Goal: Navigation & Orientation: Find specific page/section

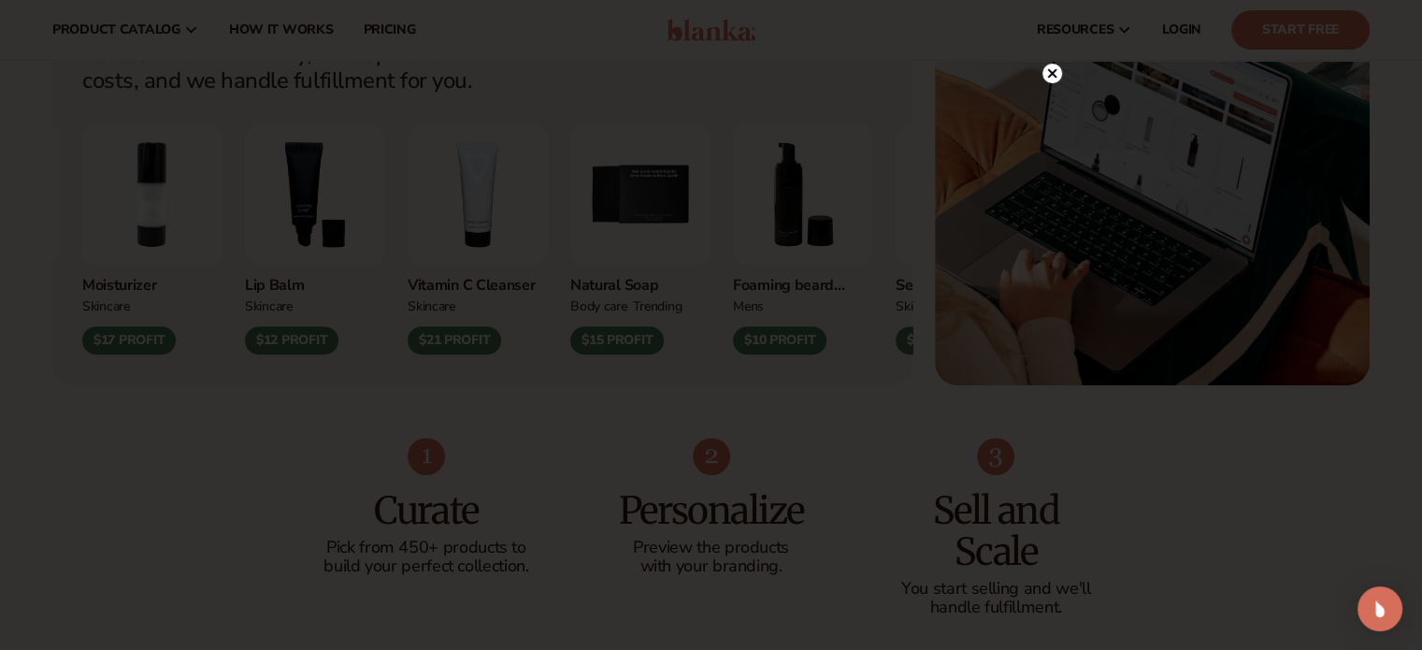
scroll to position [748, 0]
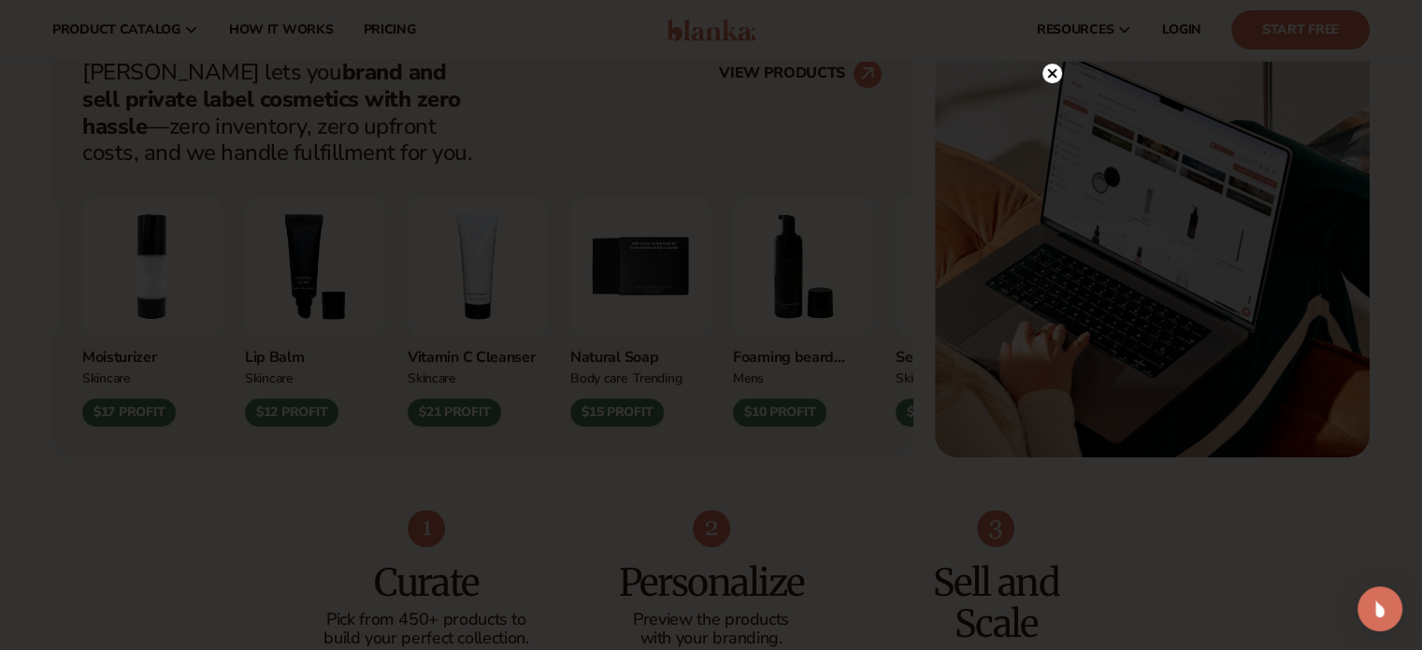
click at [1056, 74] on circle at bounding box center [1052, 74] width 20 height 20
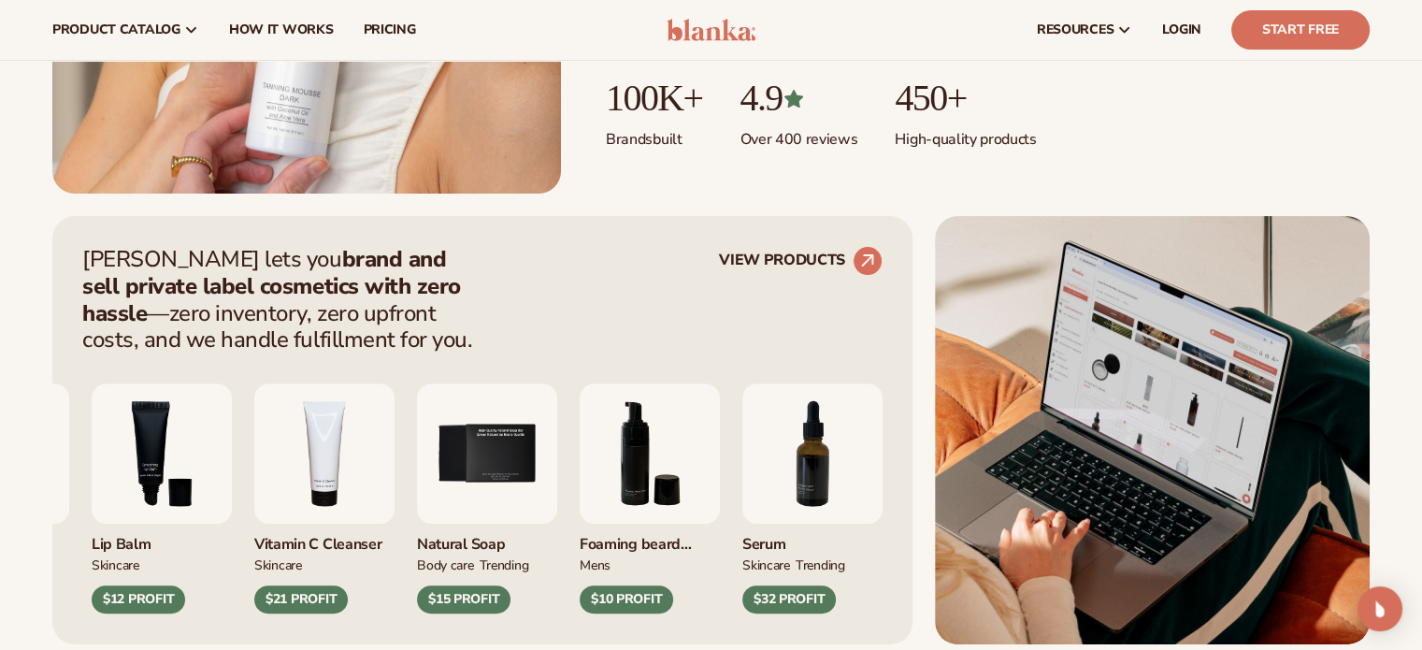
scroll to position [0, 0]
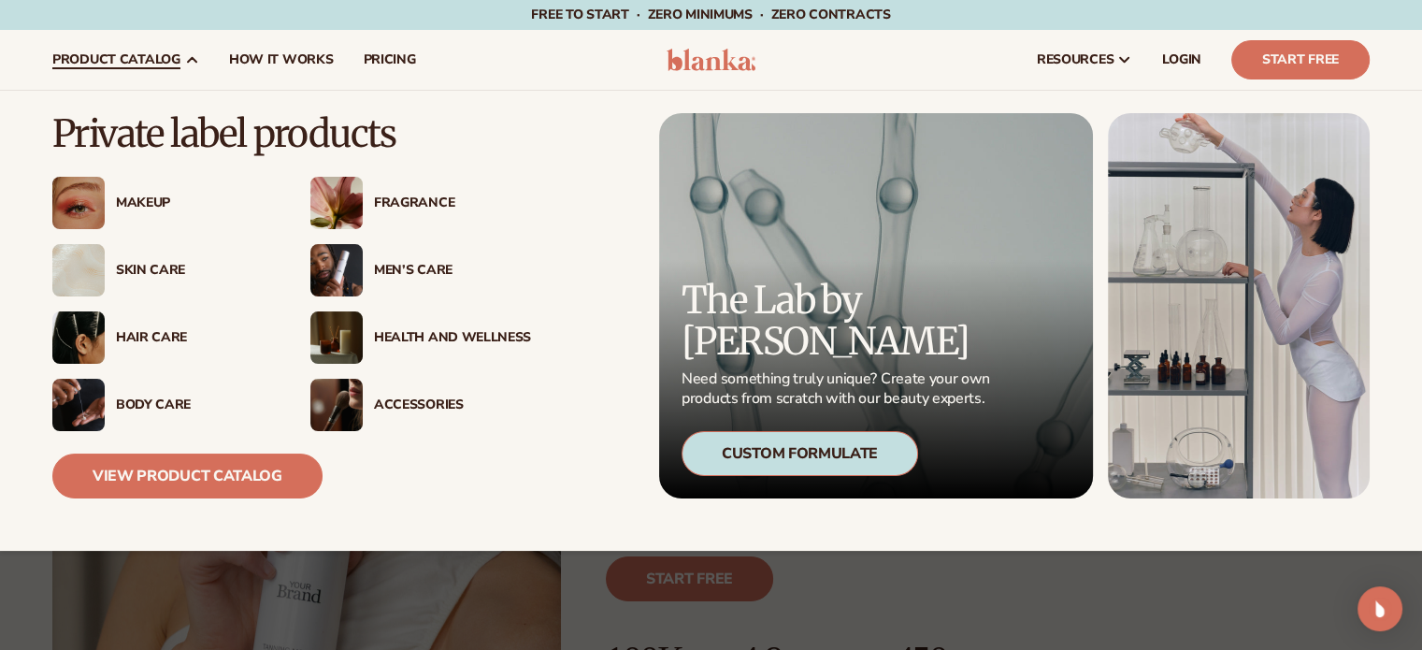
click at [83, 202] on img at bounding box center [78, 203] width 52 height 52
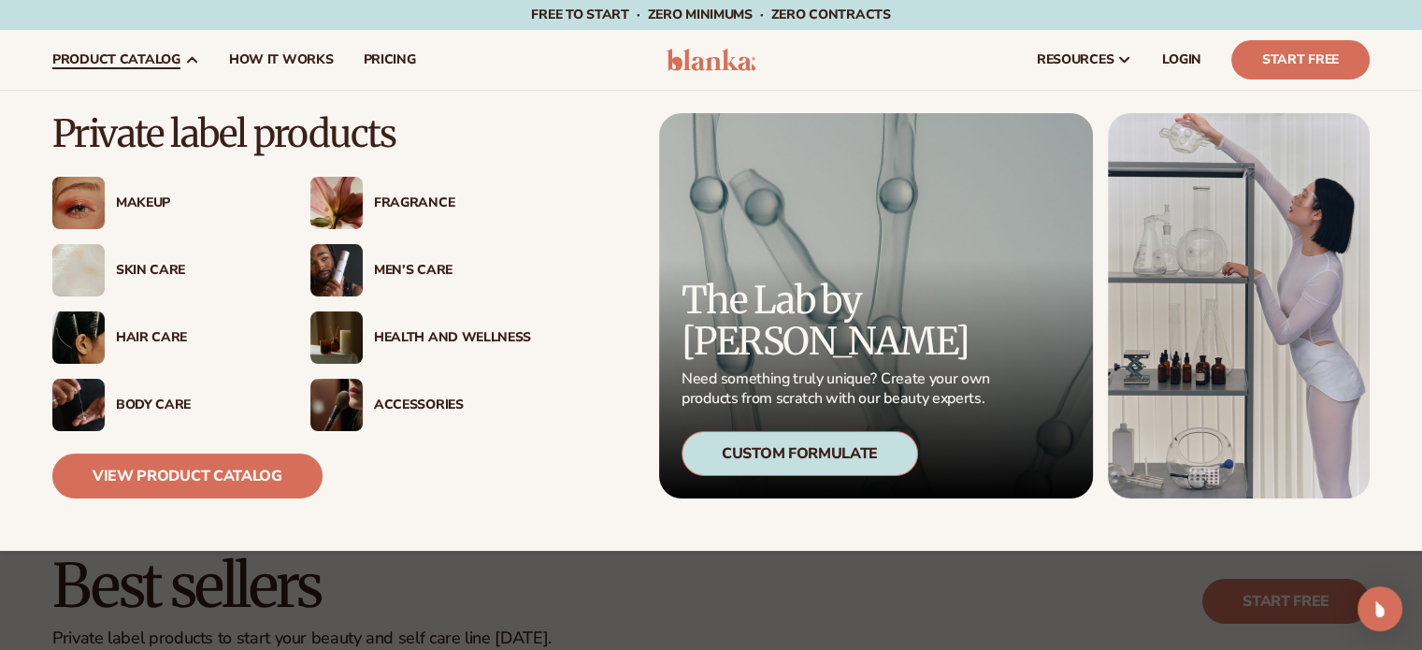
click at [76, 194] on img at bounding box center [78, 203] width 52 height 52
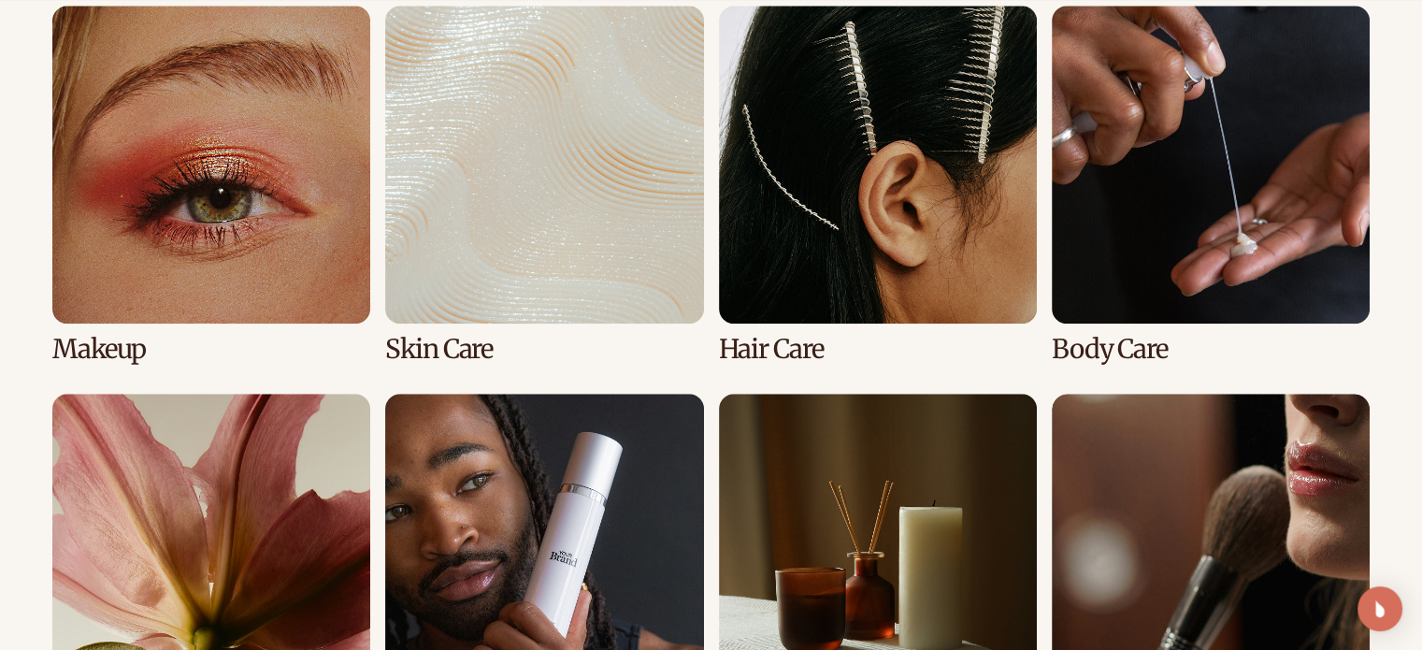
scroll to position [1402, 0]
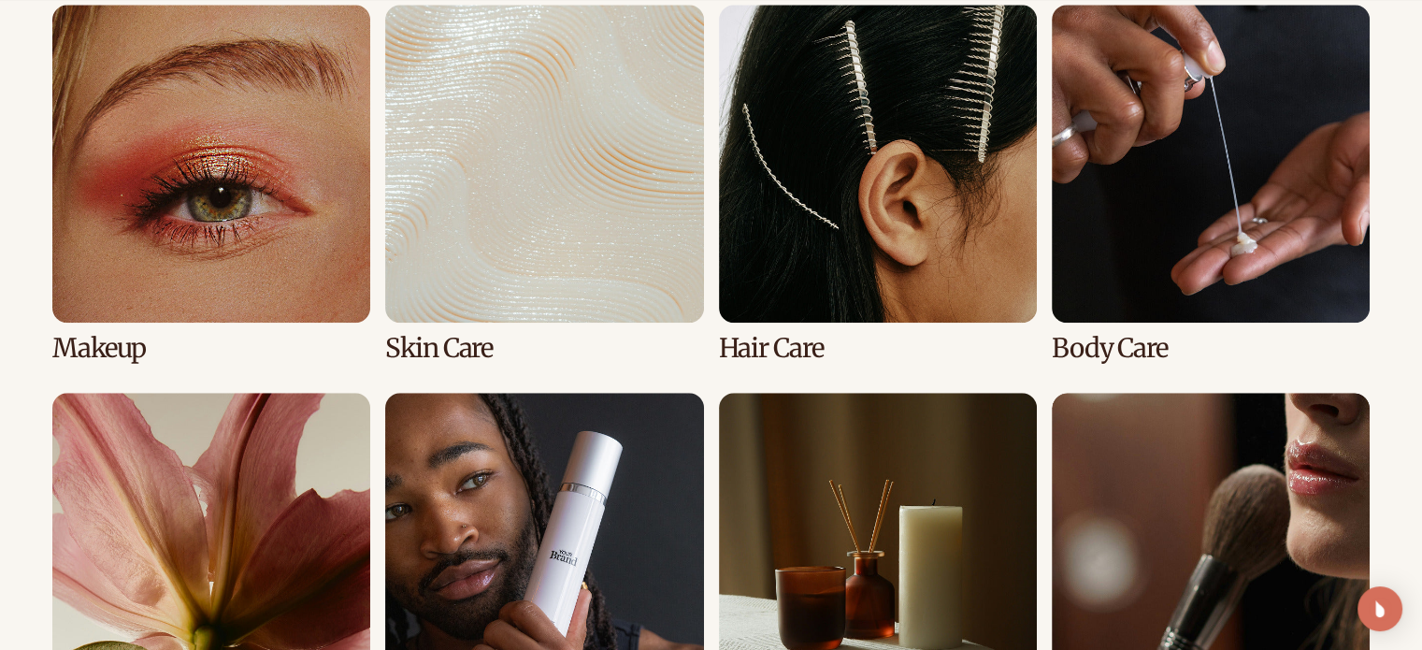
click at [269, 236] on link "1 / 8" at bounding box center [211, 184] width 318 height 358
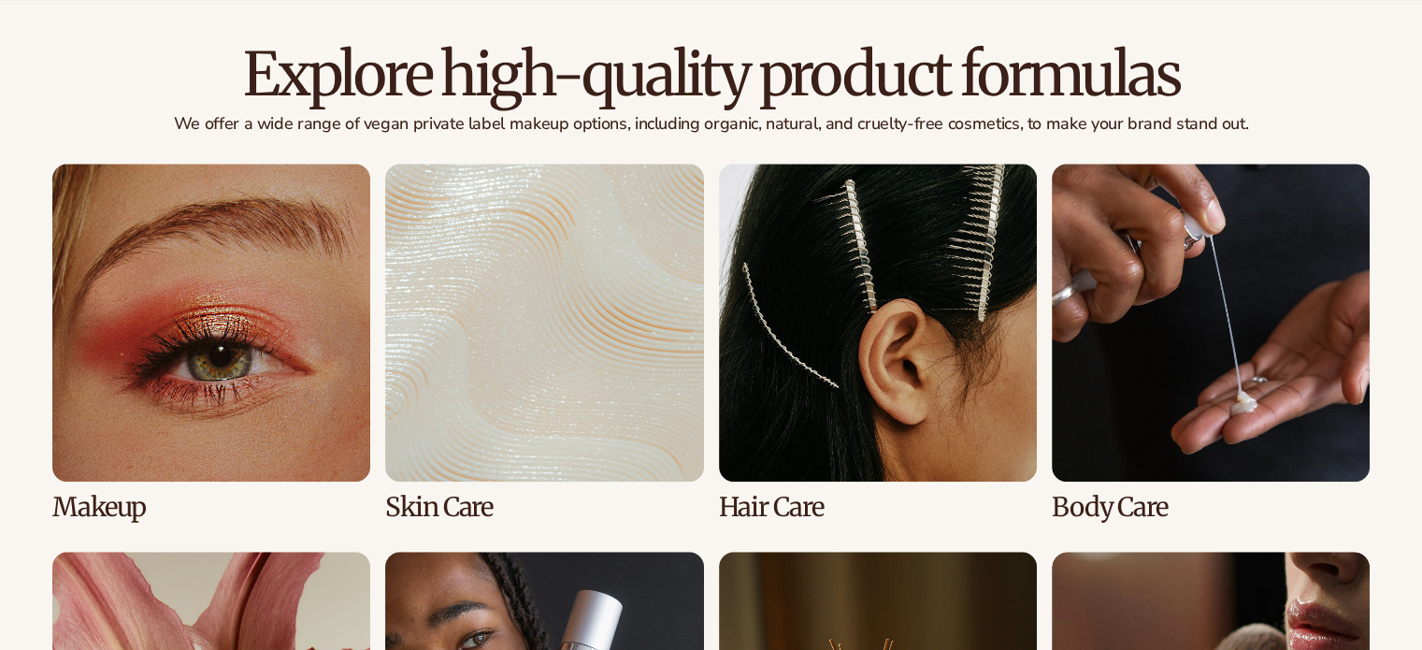
scroll to position [1496, 0]
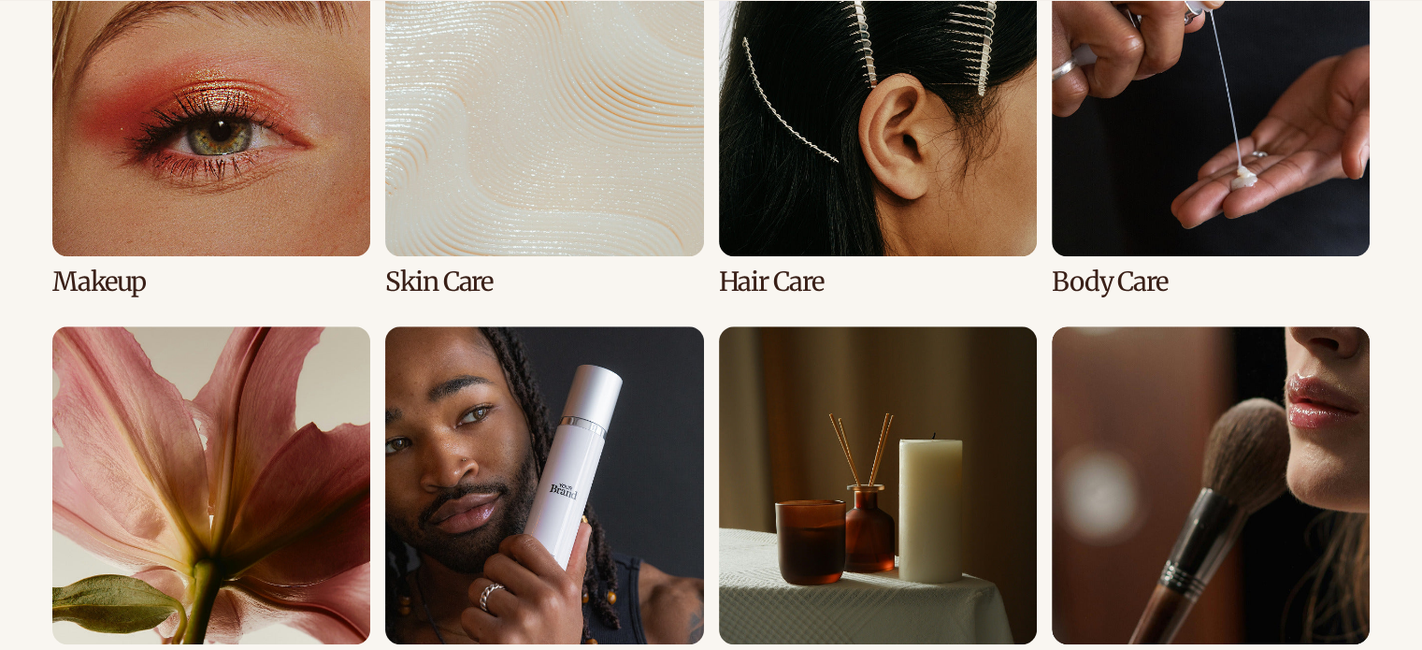
click at [512, 135] on link "2 / 8" at bounding box center [544, 117] width 318 height 358
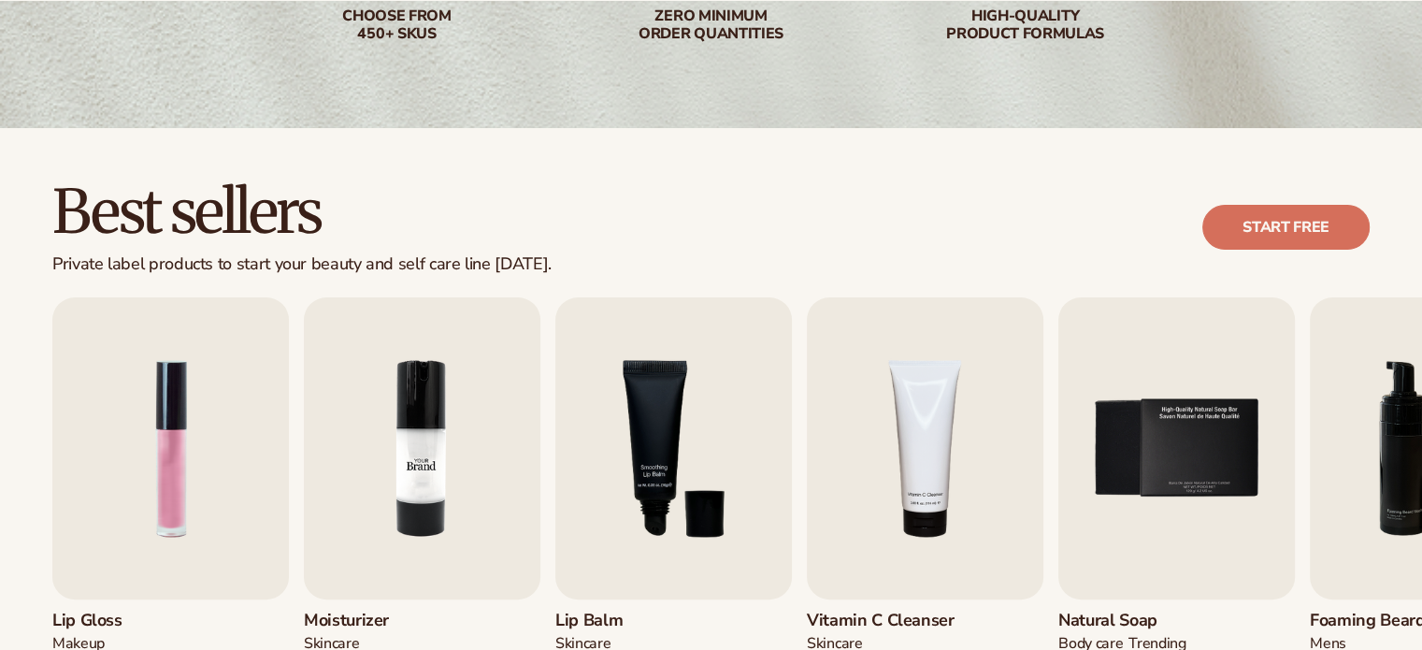
scroll to position [374, 0]
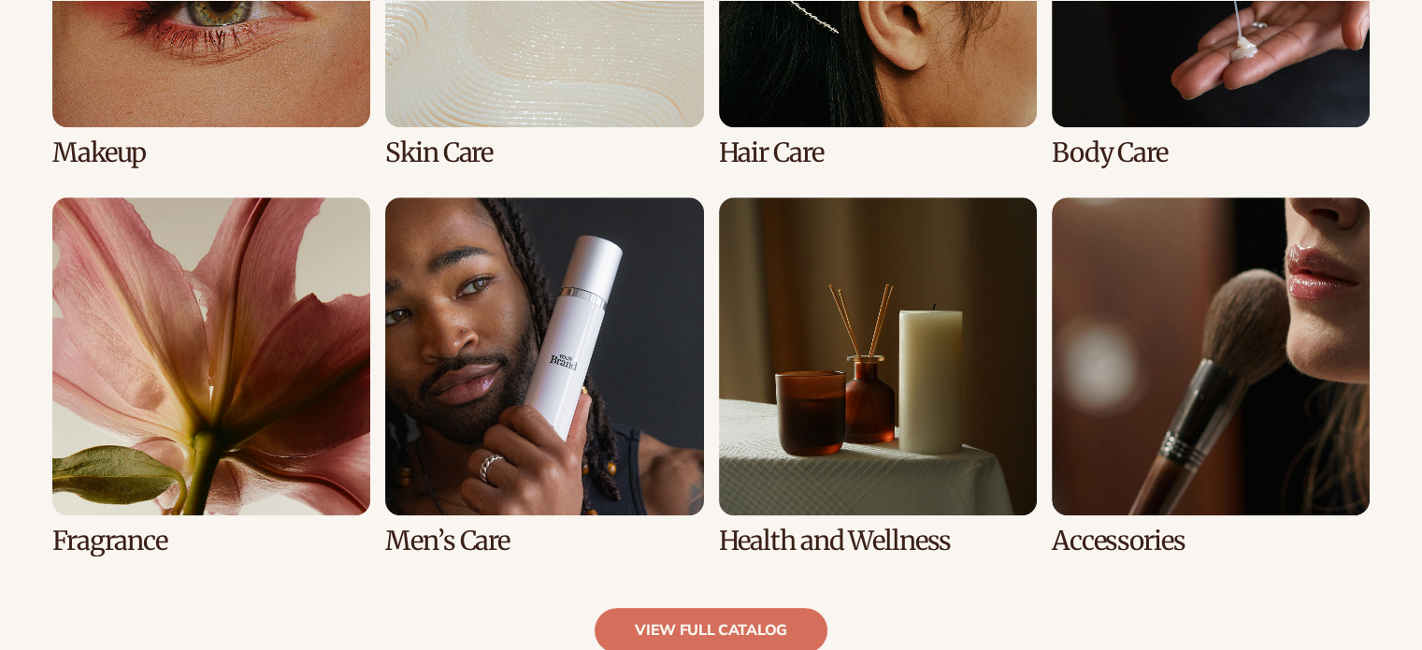
scroll to position [1776, 0]
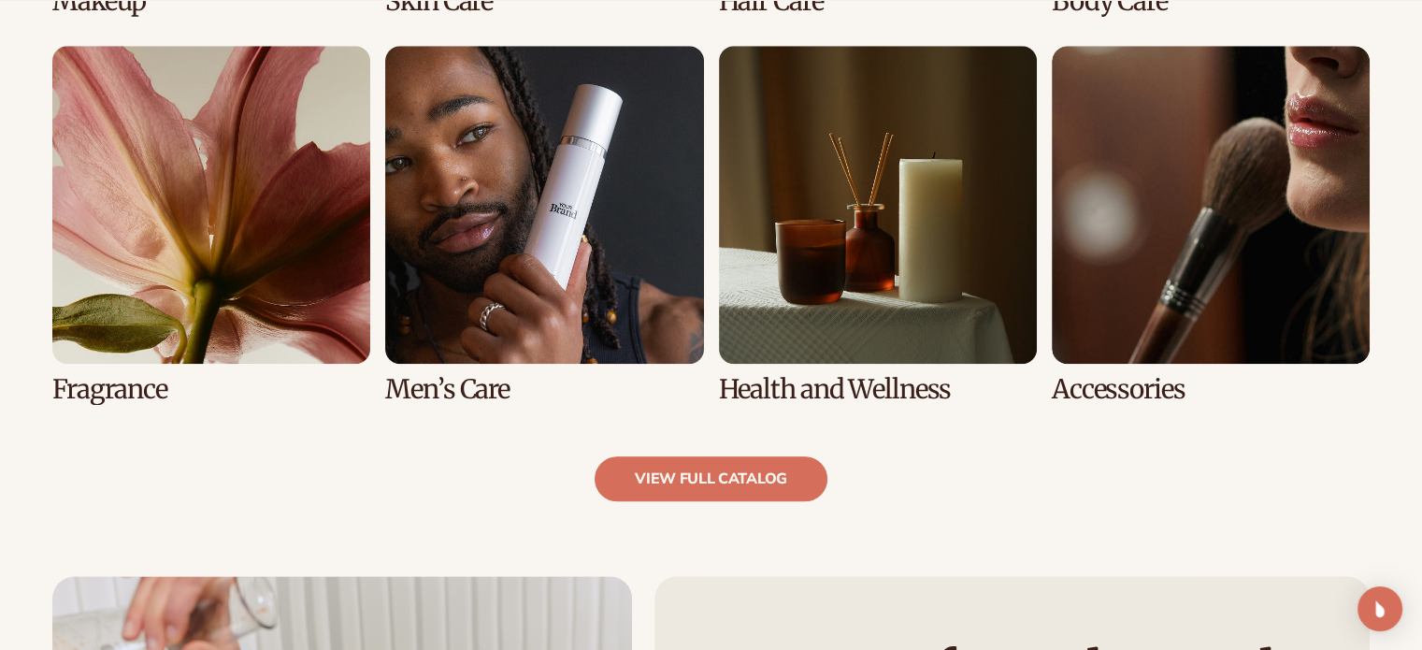
click at [860, 298] on link "7 / 8" at bounding box center [878, 225] width 318 height 358
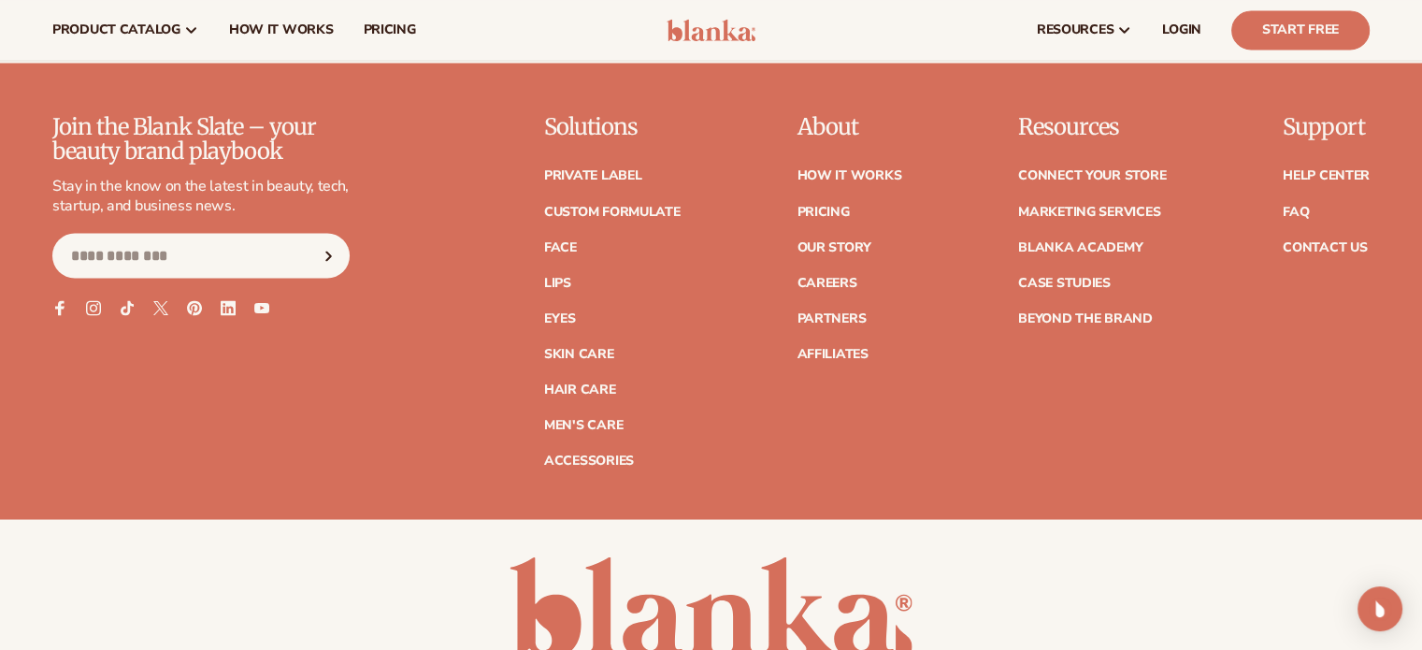
scroll to position [3366, 0]
click at [571, 277] on link "Lips" at bounding box center [557, 283] width 27 height 13
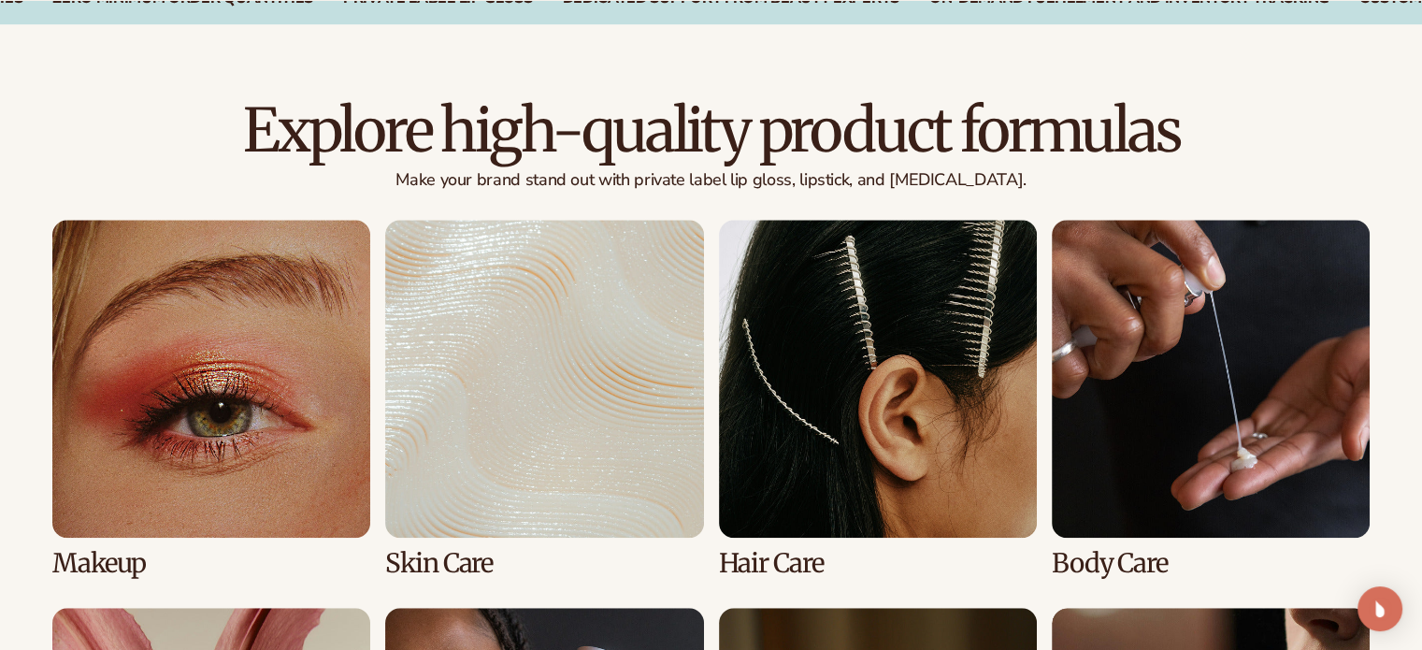
scroll to position [1215, 0]
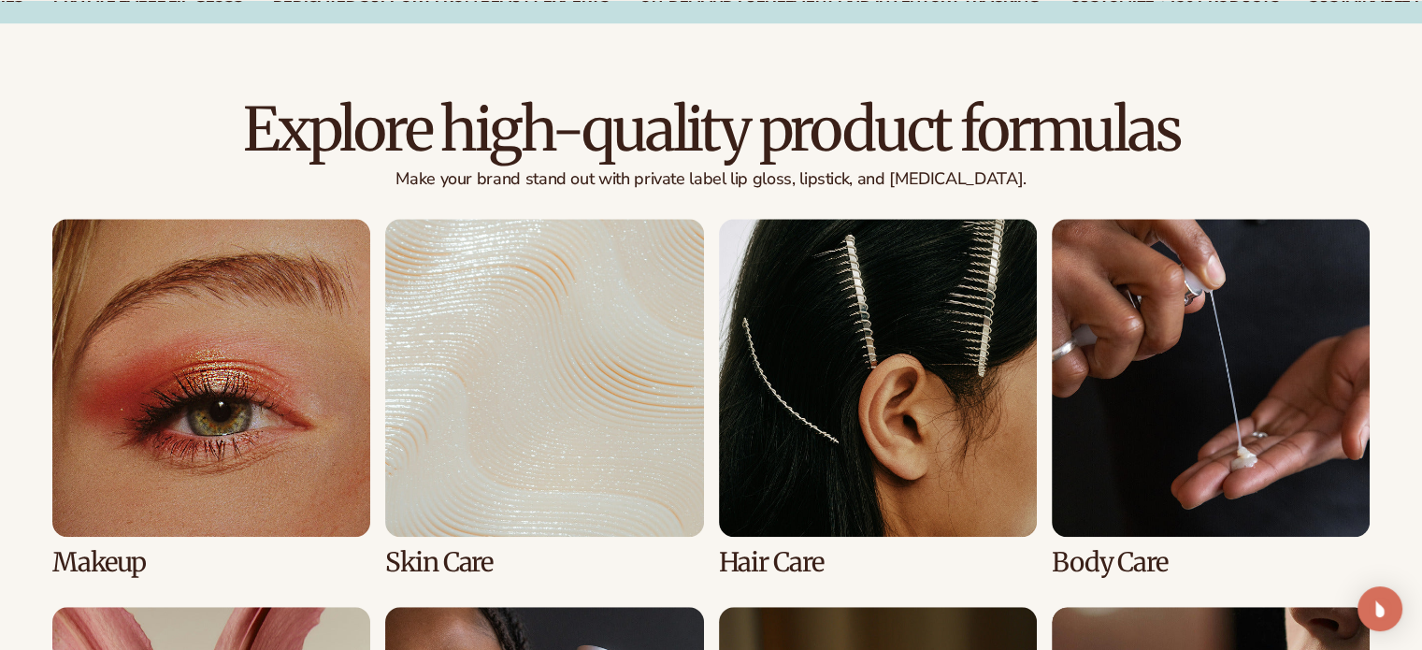
click at [1014, 452] on link "3 / 8" at bounding box center [878, 398] width 318 height 358
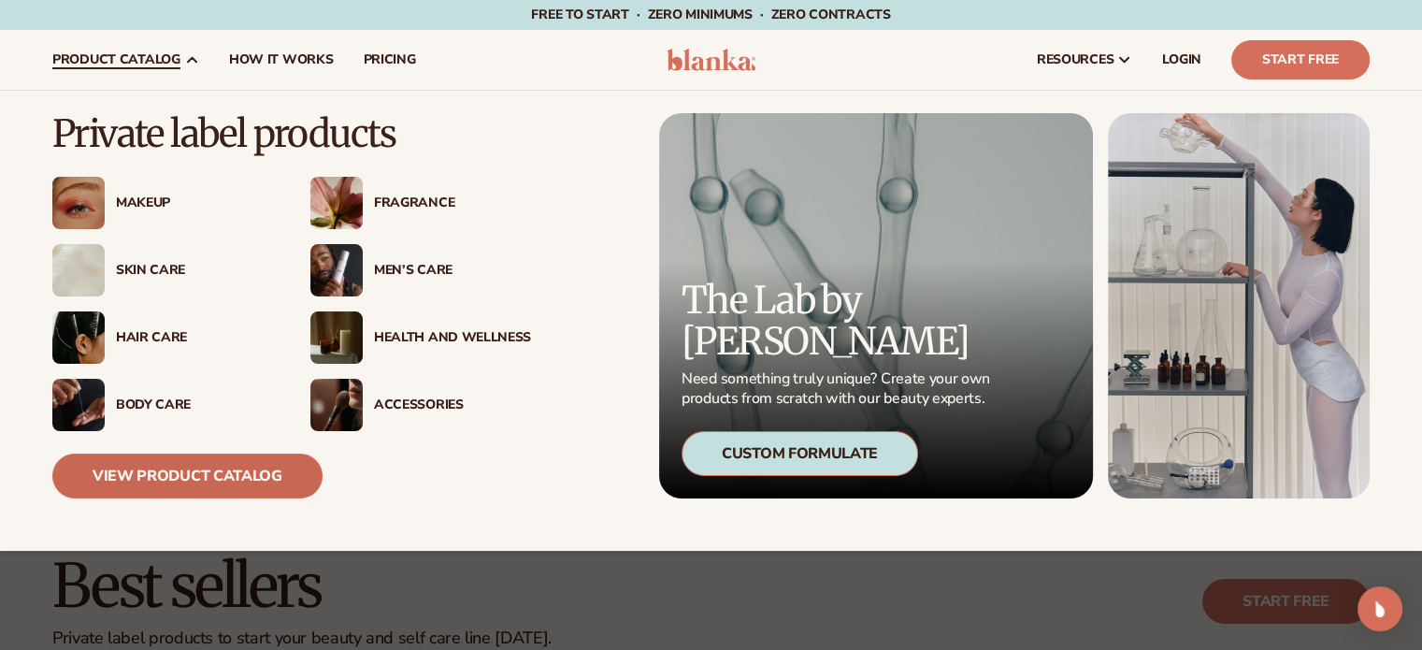
click at [130, 476] on link "View Product Catalog" at bounding box center [187, 475] width 270 height 45
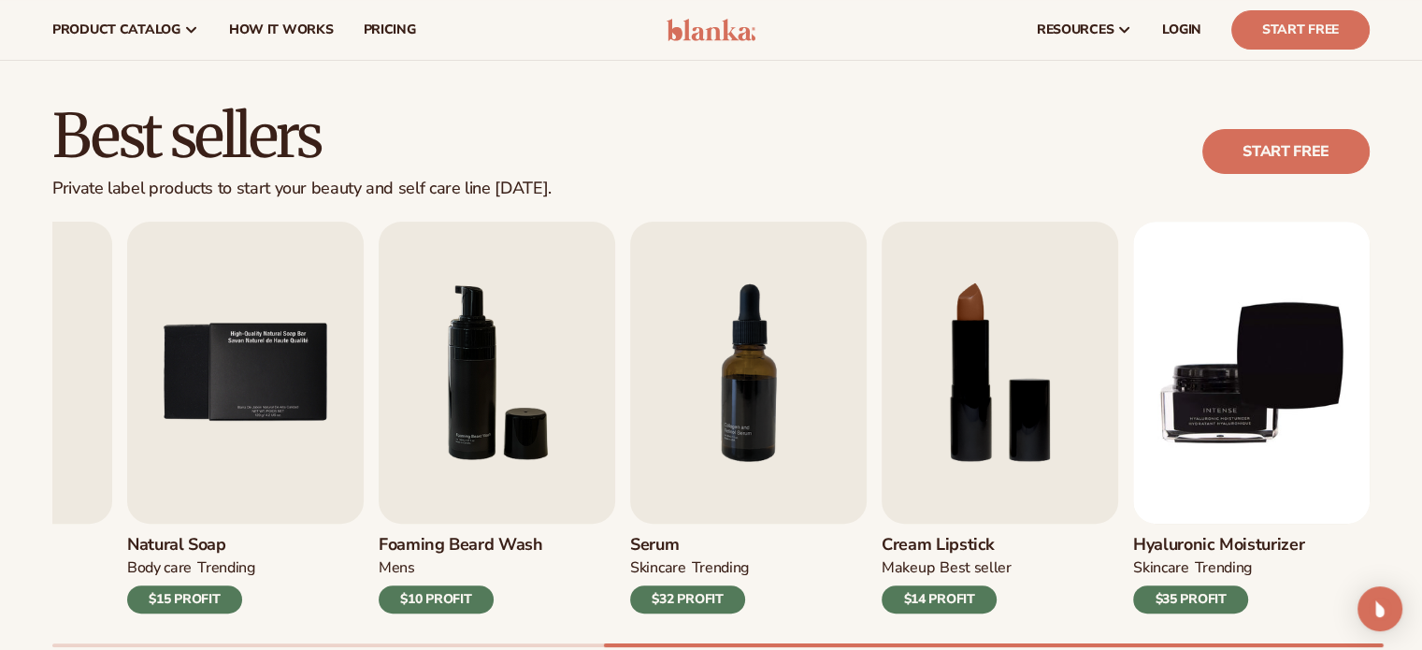
scroll to position [495, 0]
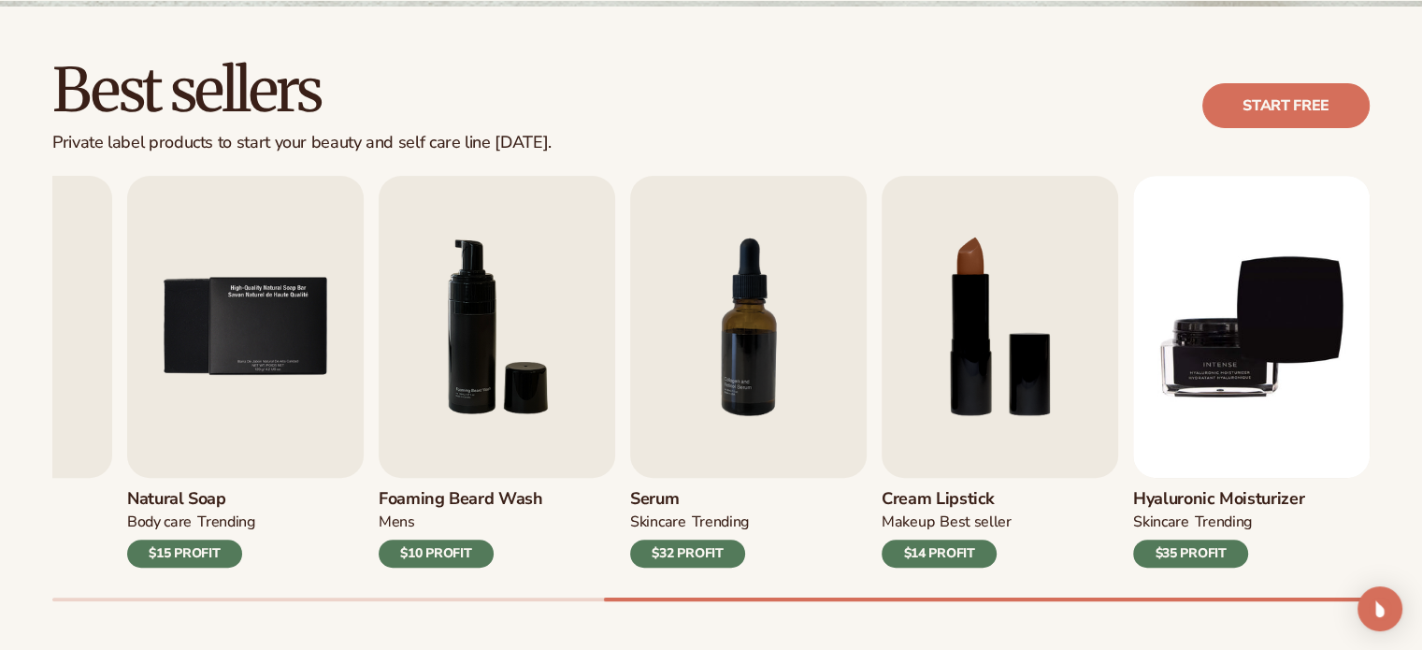
drag, startPoint x: 785, startPoint y: 595, endPoint x: 805, endPoint y: 509, distance: 88.2
click at [838, 601] on div "Best sellers Private label products to start your beauty and self care line [DA…" at bounding box center [711, 349] width 1422 height 684
click at [743, 360] on img "7 / 9" at bounding box center [748, 327] width 237 height 302
click at [908, 243] on img "8 / 9" at bounding box center [1000, 327] width 237 height 302
